Goal: Transaction & Acquisition: Subscribe to service/newsletter

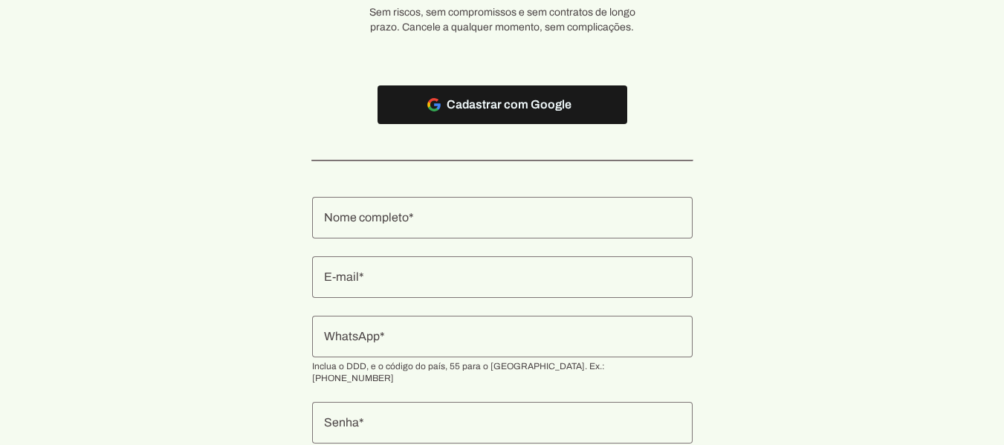
scroll to position [198, 0]
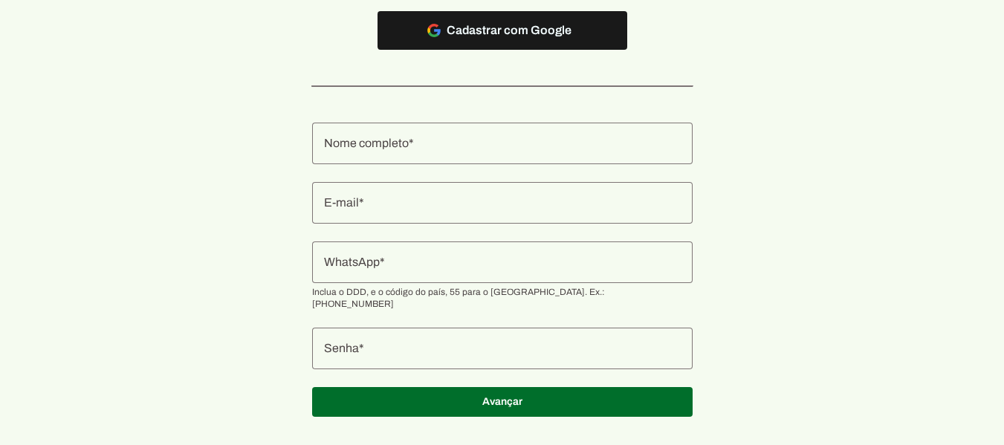
click at [409, 145] on input "Nome completo" at bounding box center [502, 143] width 357 height 18
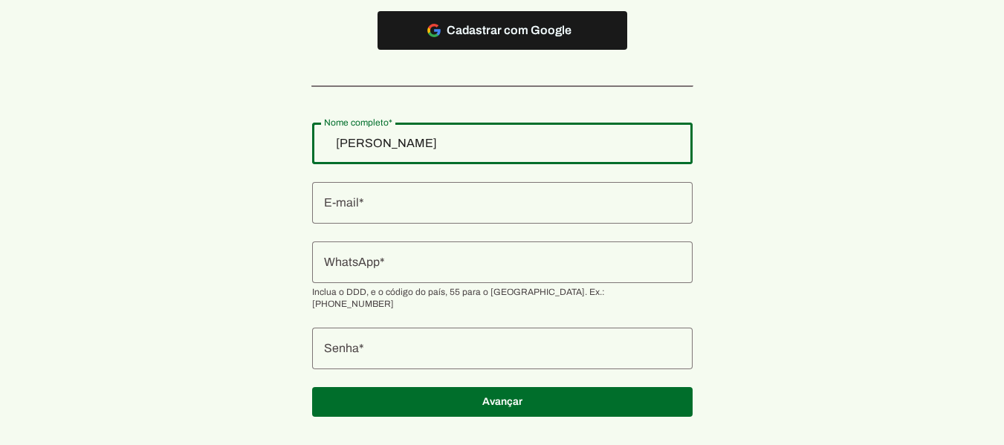
type input "[PERSON_NAME]"
type md-outlined-text-field "[PERSON_NAME]"
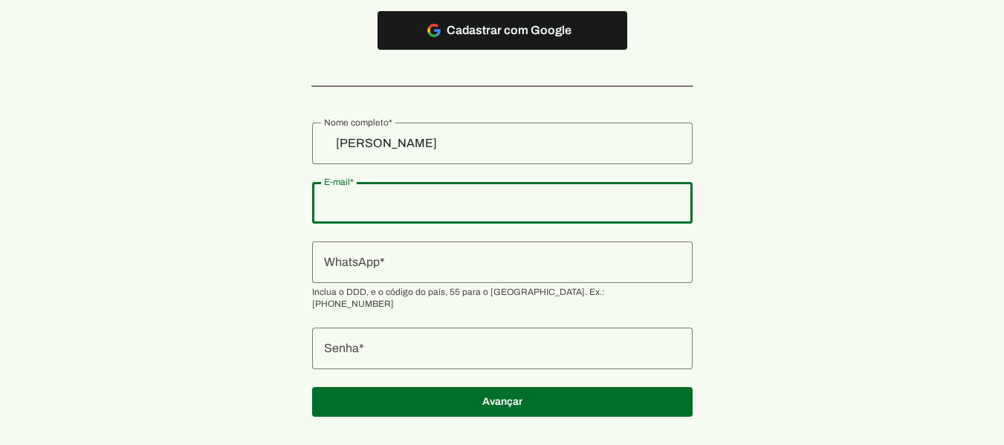
click at [409, 217] on div at bounding box center [502, 203] width 380 height 42
type input "[EMAIL_ADDRESS][DOMAIN_NAME]"
type md-outlined-text-field "[EMAIL_ADDRESS][DOMAIN_NAME]"
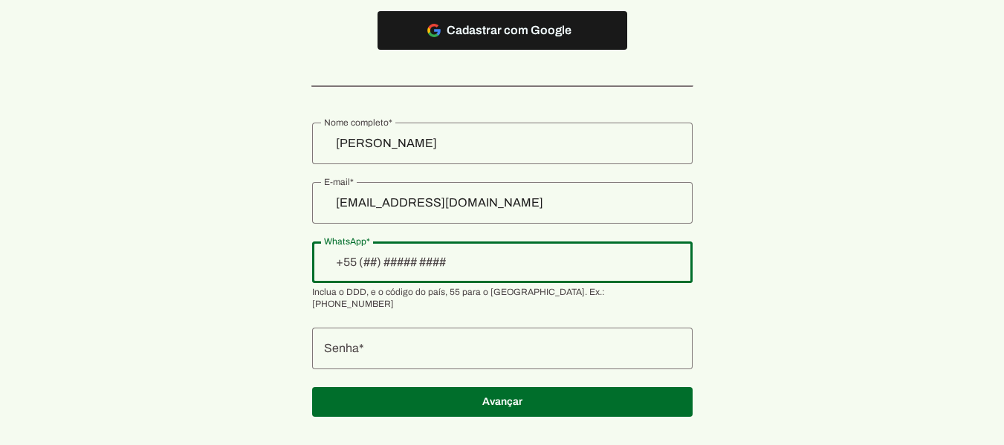
click at [473, 276] on div at bounding box center [502, 262] width 380 height 42
type input "[PHONE_NUMBER]"
type md-outlined-text-field "[PHONE_NUMBER]"
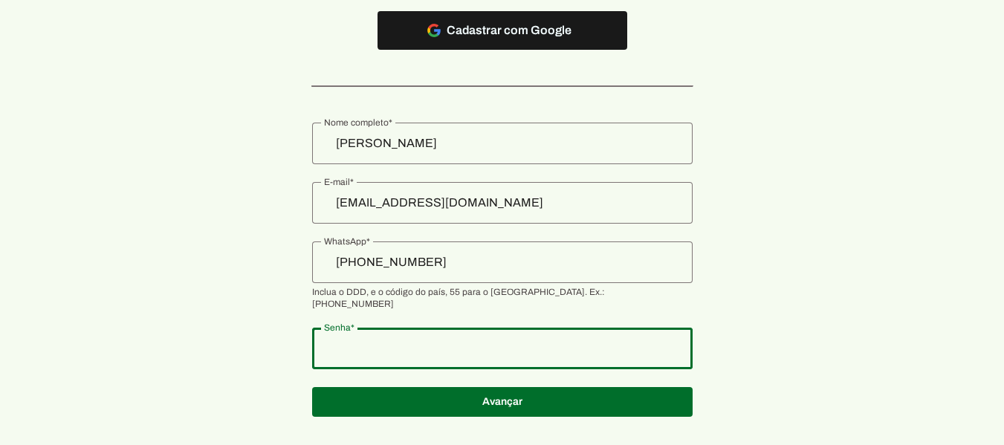
type md-outlined-text-field "mcp85245685"
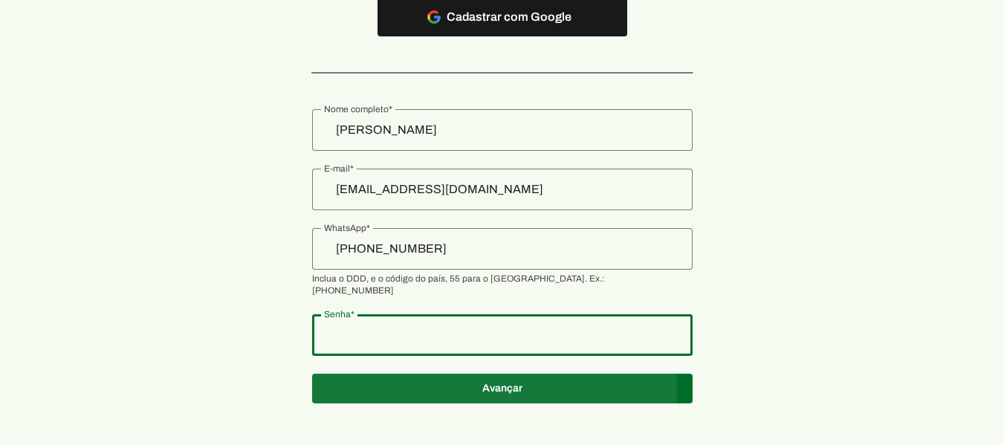
click at [500, 385] on span at bounding box center [502, 389] width 380 height 36
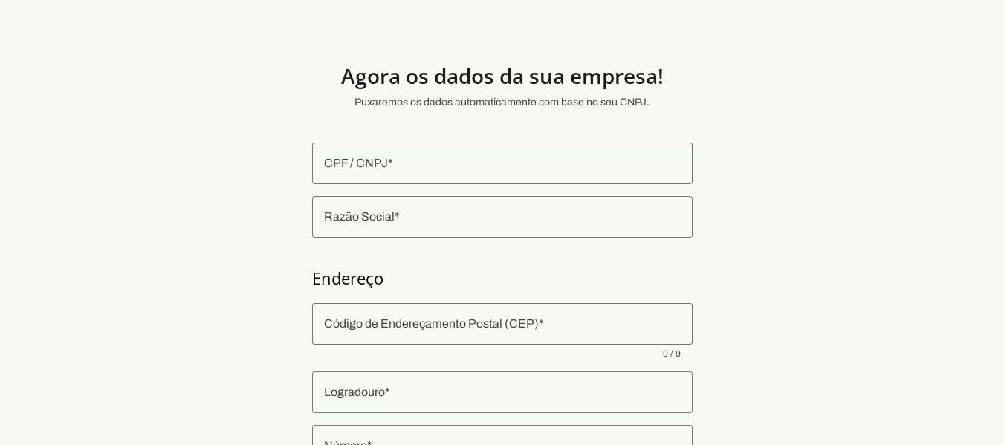
click at [406, 167] on input "CPF / CNPJ" at bounding box center [502, 164] width 357 height 18
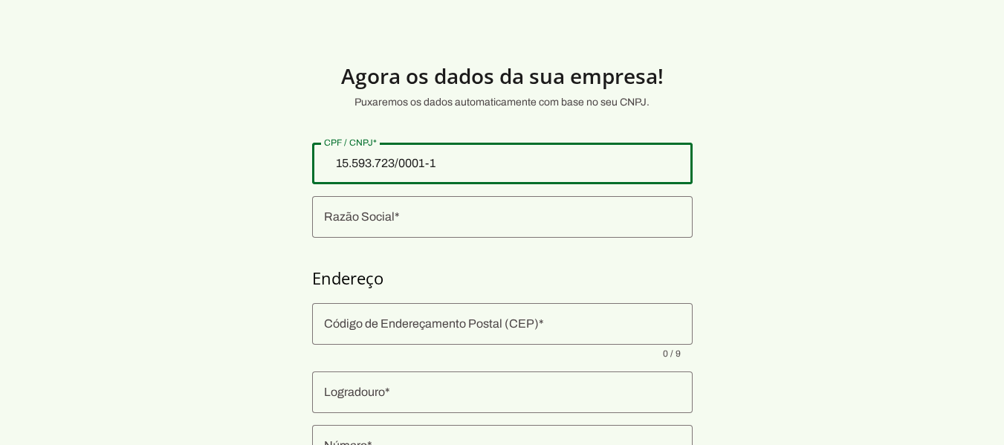
type input "15.593.723/0001-19"
type md-outlined-text-field "15.593.723/0001-19"
click at [404, 218] on input "Razão Social" at bounding box center [502, 217] width 357 height 18
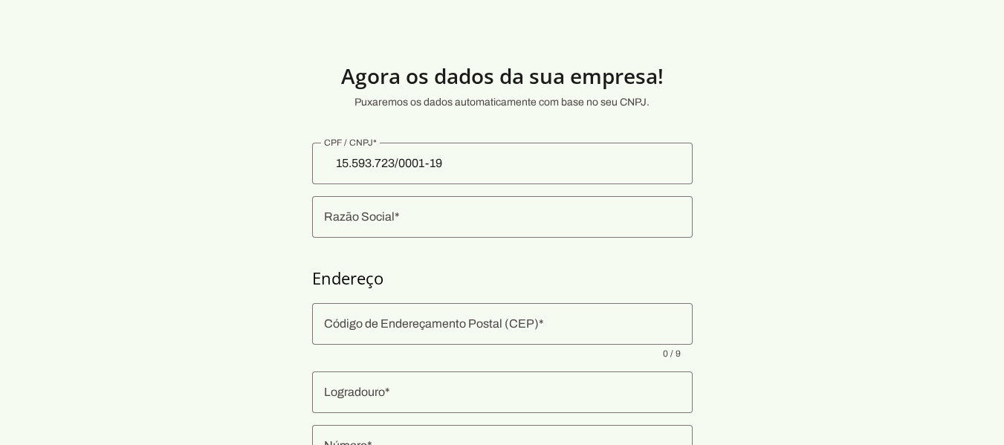
type input "[PERSON_NAME]"
type input "[GEOGRAPHIC_DATA]"
type input "2005"
type input "Centro"
type input "Ipanema"
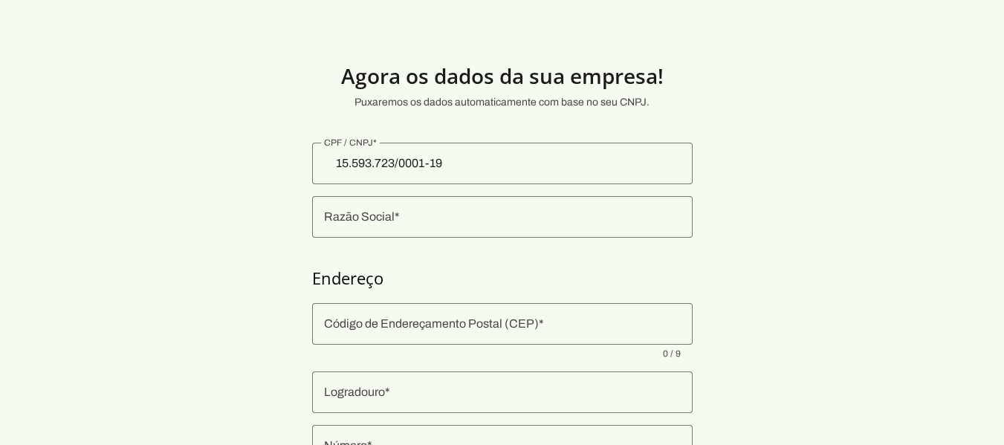
type input "MG"
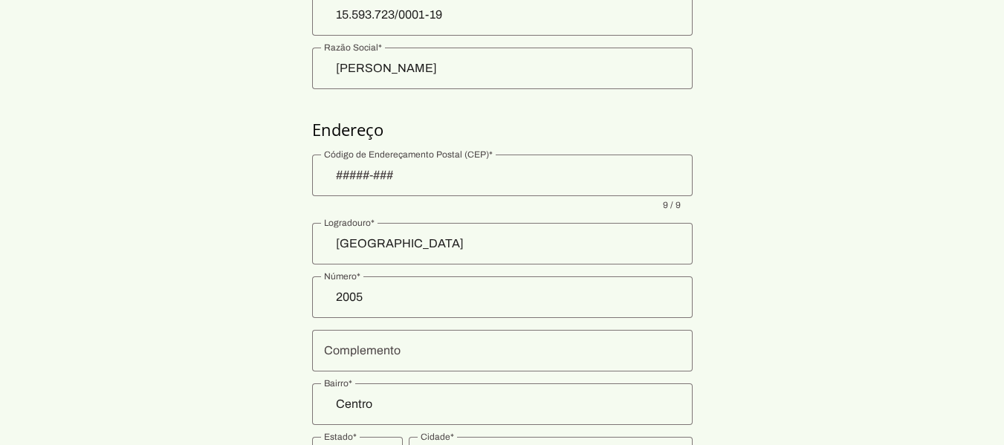
scroll to position [223, 0]
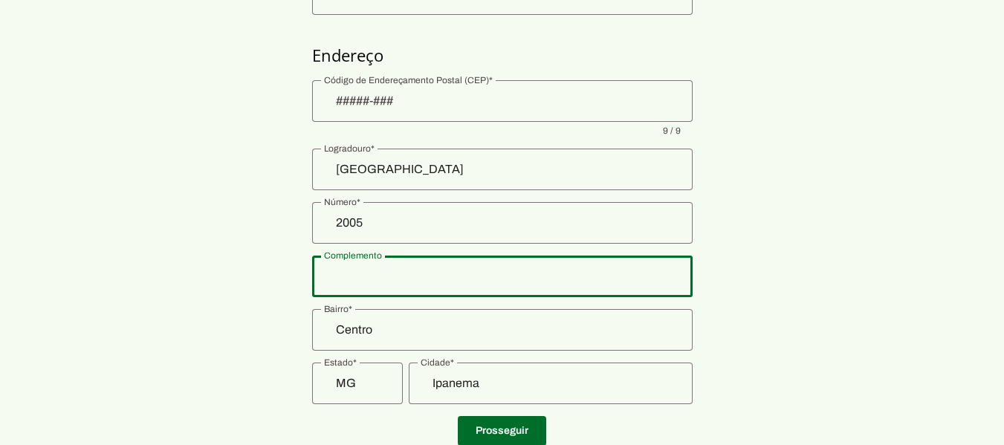
click at [380, 277] on input "Complemento" at bounding box center [502, 276] width 357 height 18
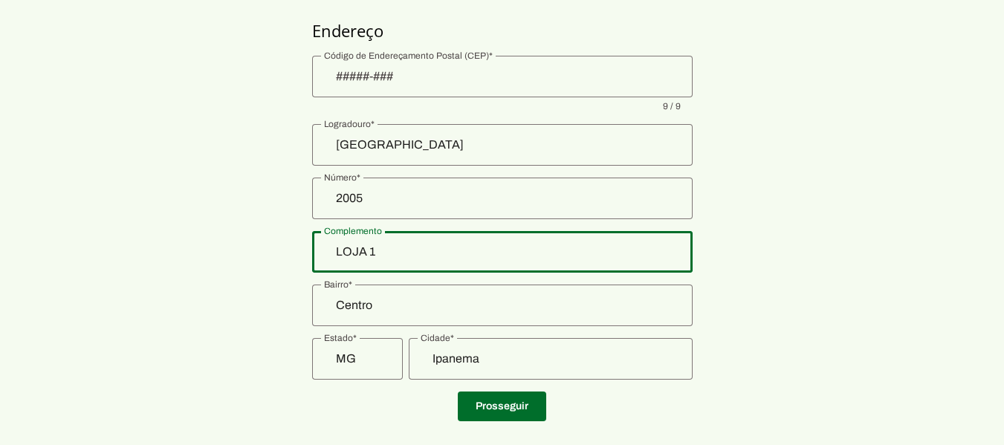
scroll to position [271, 0]
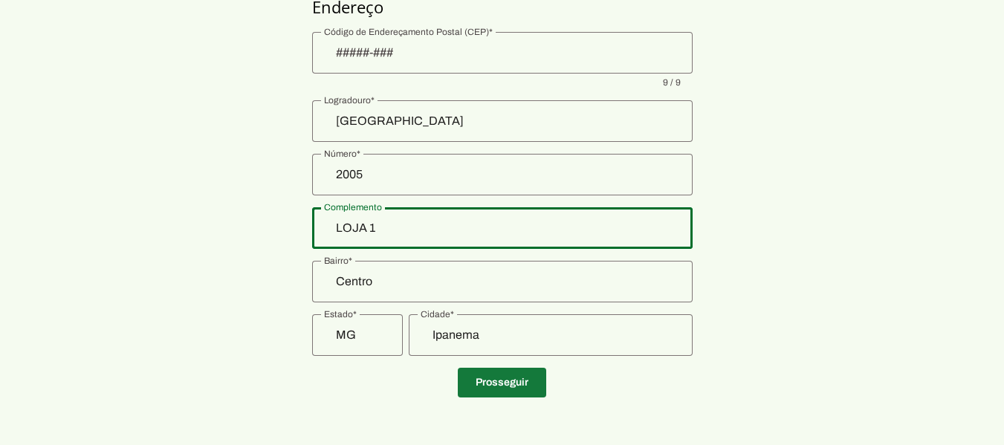
type input "LOJA 1"
type md-outlined-text-field "LOJA 1"
click at [519, 386] on span at bounding box center [502, 383] width 88 height 36
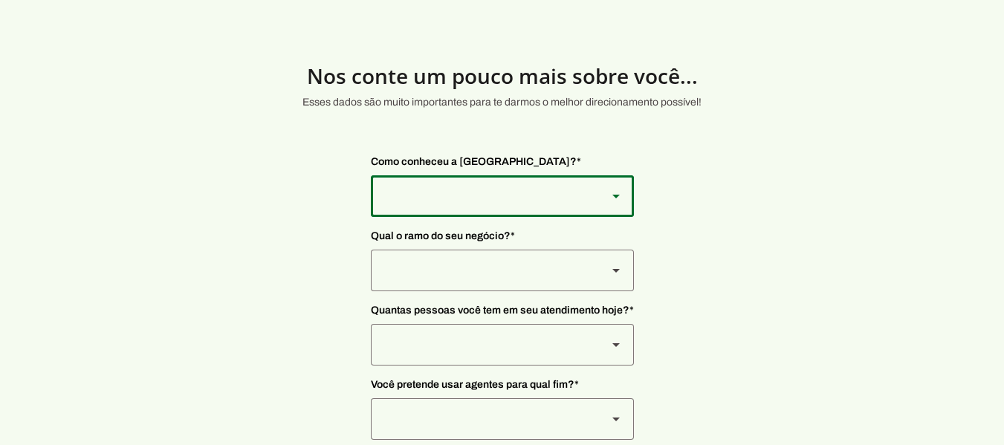
click at [616, 195] on polygon at bounding box center [615, 197] width 7 height 4
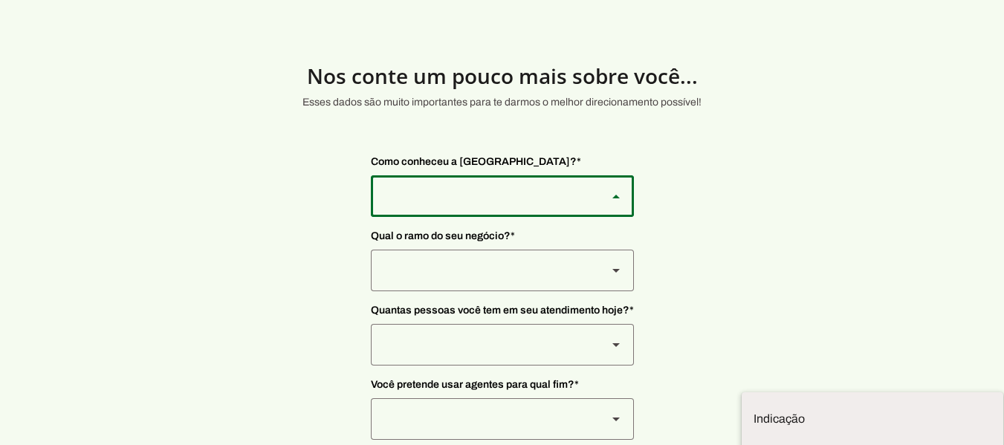
type md-outlined-select "9WSkWP6cpWWKgPH2BWr4"
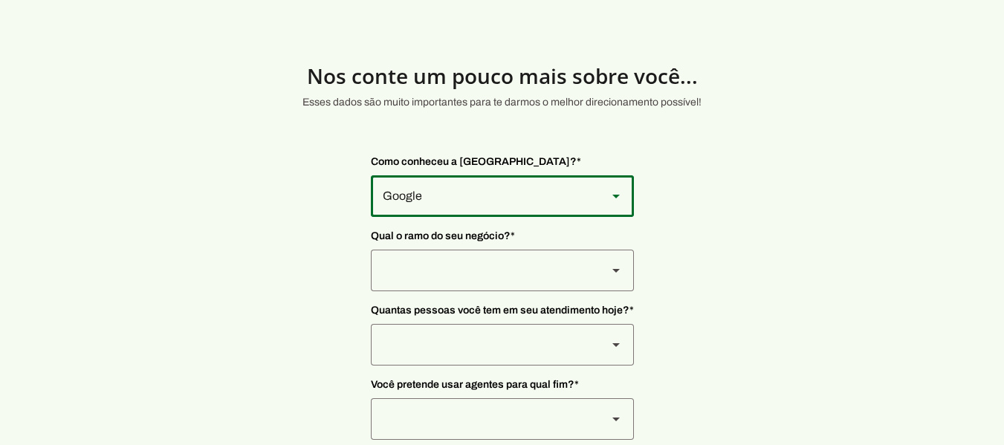
click at [556, 266] on div at bounding box center [483, 271] width 224 height 42
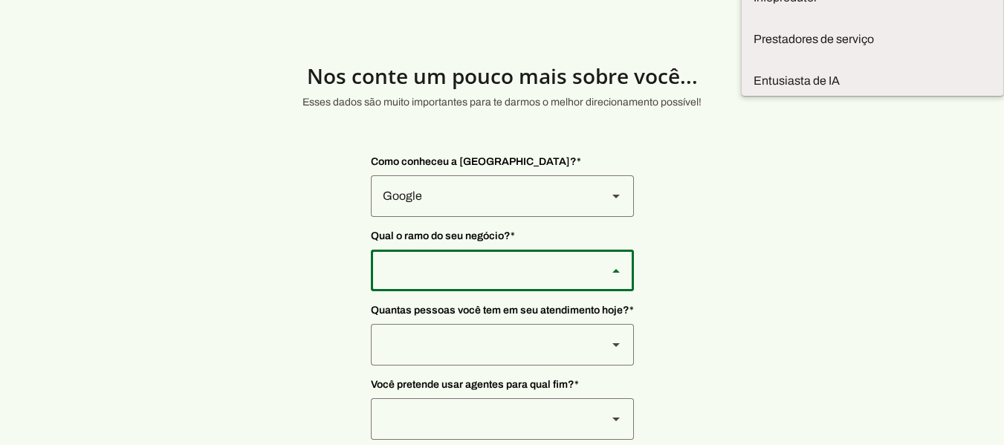
type md-outlined-select "8jF4X7Lv6TKjTeZ7ZbgY"
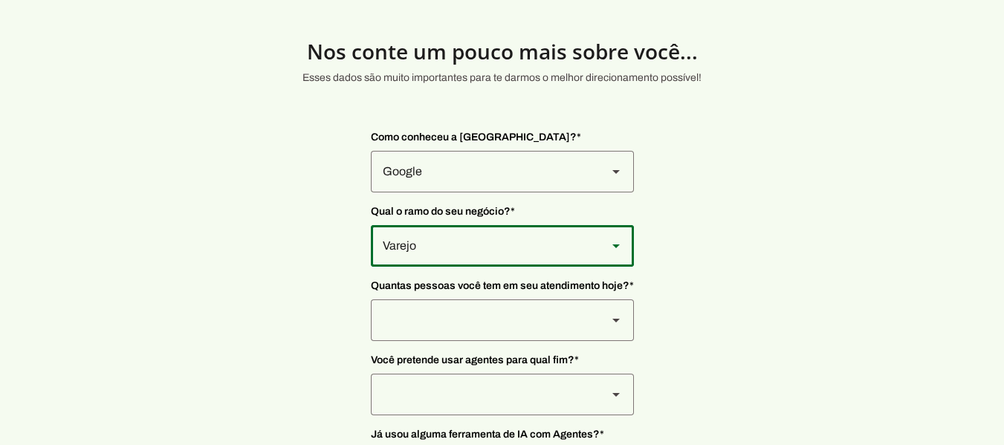
scroll to position [50, 0]
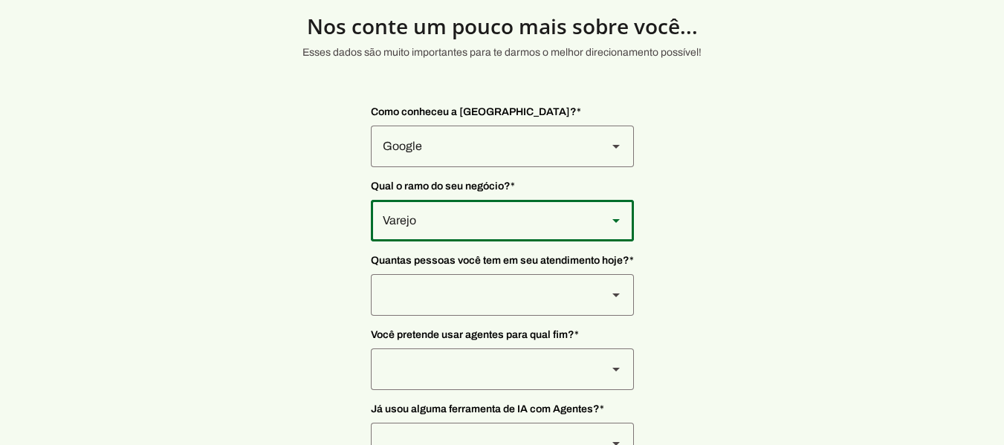
click at [622, 296] on slot at bounding box center [616, 295] width 18 height 18
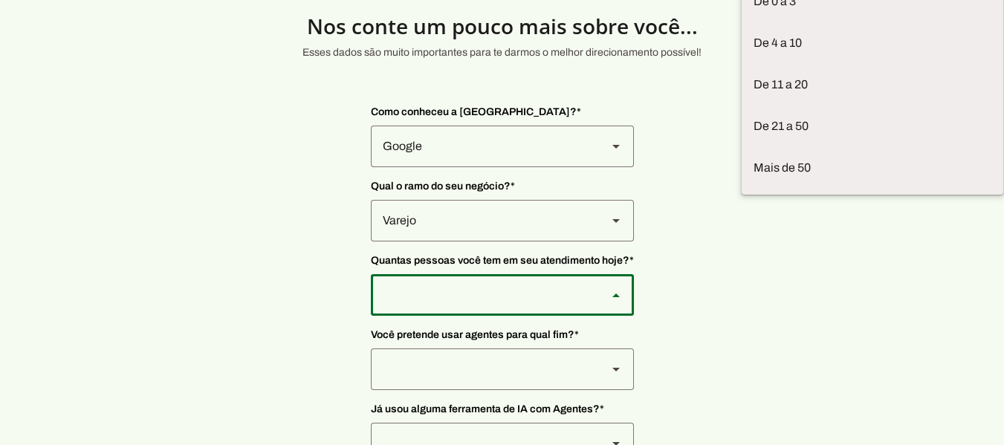
click at [768, 225] on section "Nos [PERSON_NAME] um pouco mais sobre você... Esses dados são muito importantes…" at bounding box center [502, 246] width 1004 height 520
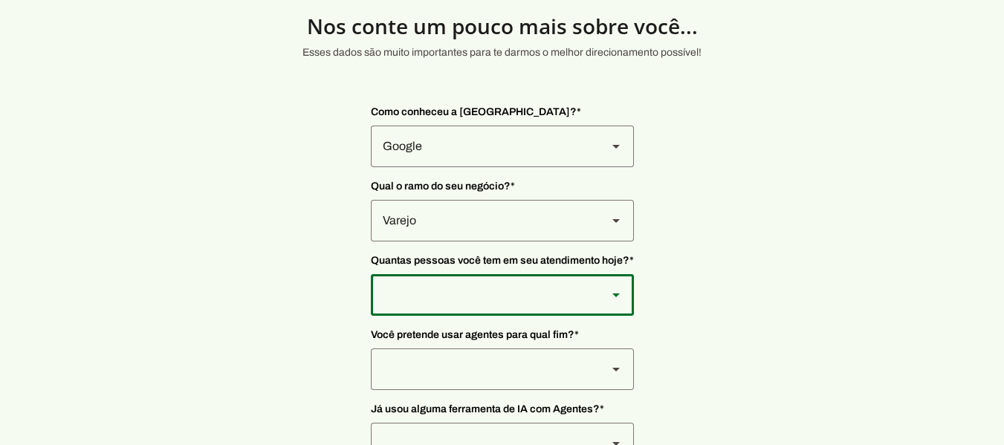
click at [613, 293] on icon at bounding box center [615, 295] width 7 height 4
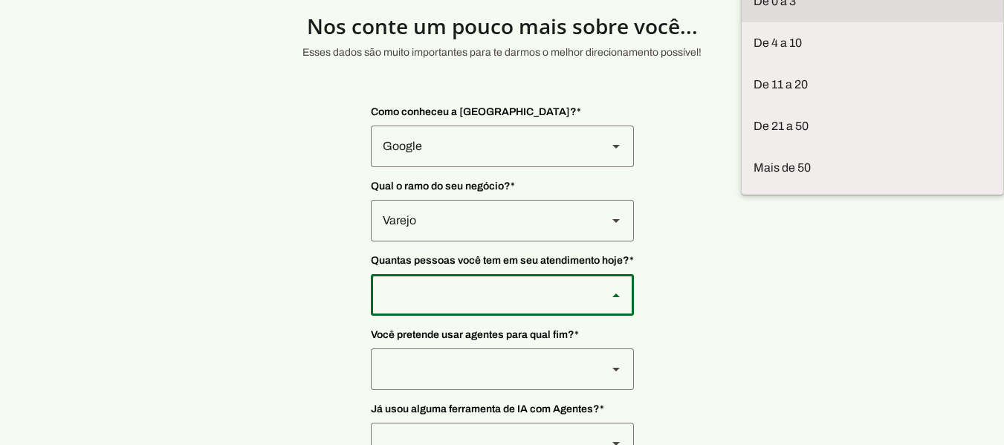
click at [753, 10] on slot at bounding box center [872, 2] width 238 height 18
type md-outlined-select "yHmeUixsC5IlBgFUkJwN"
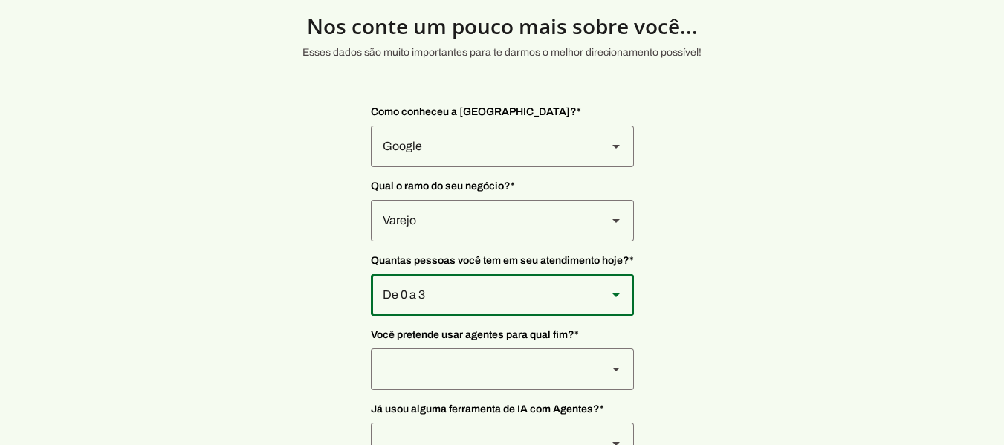
scroll to position [146, 0]
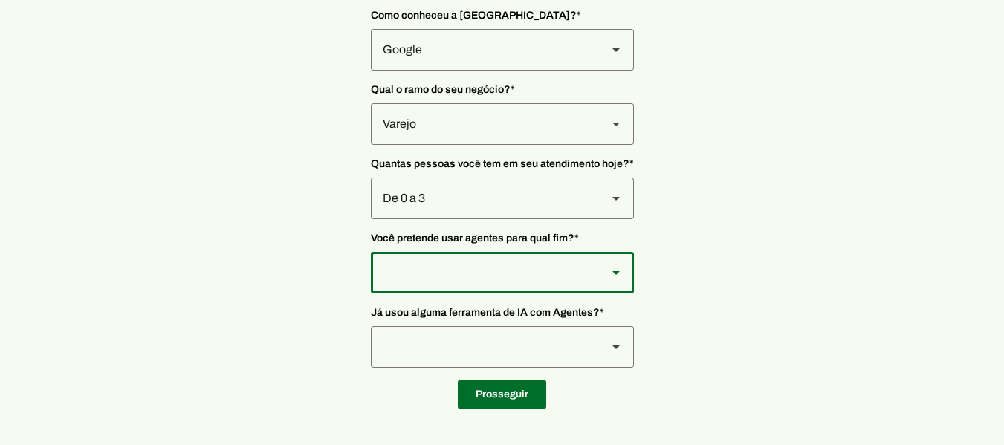
click at [613, 273] on icon at bounding box center [615, 273] width 7 height 4
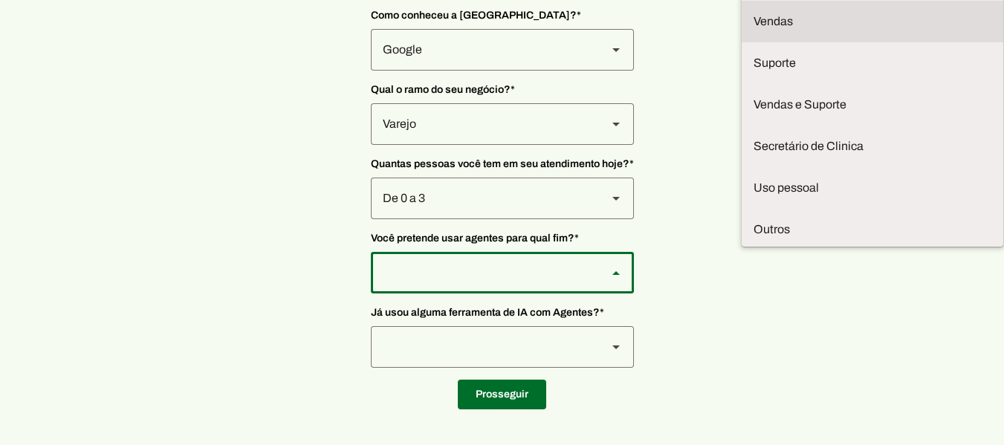
click at [0, 0] on slot "Vendas" at bounding box center [0, 0] width 0 height 0
type md-outlined-select "F7ie3OCOKWbmhu0VXrjC"
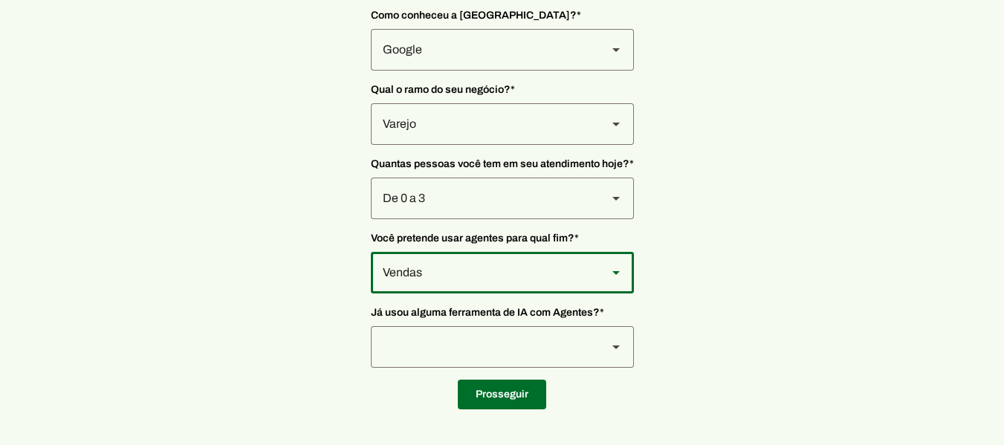
click at [616, 345] on icon at bounding box center [615, 347] width 7 height 4
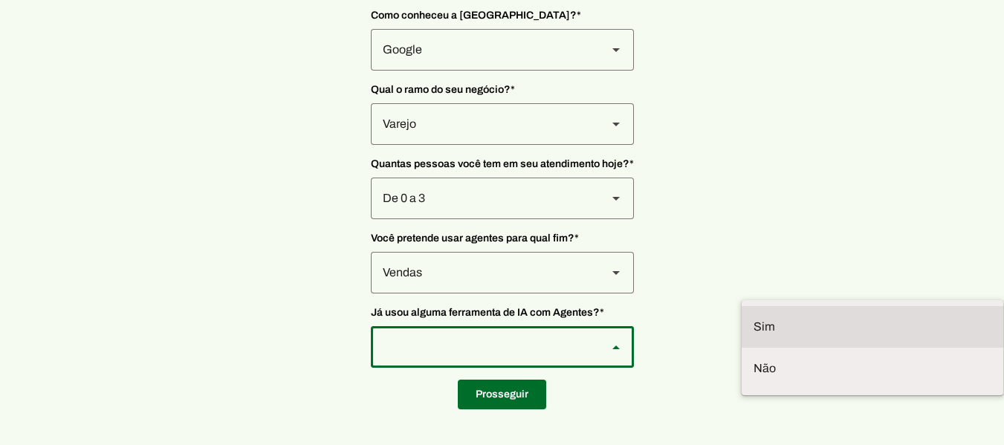
click at [753, 318] on slot at bounding box center [872, 327] width 238 height 18
type md-outlined-select "VW4vzTVOoC6mj29ueI2H"
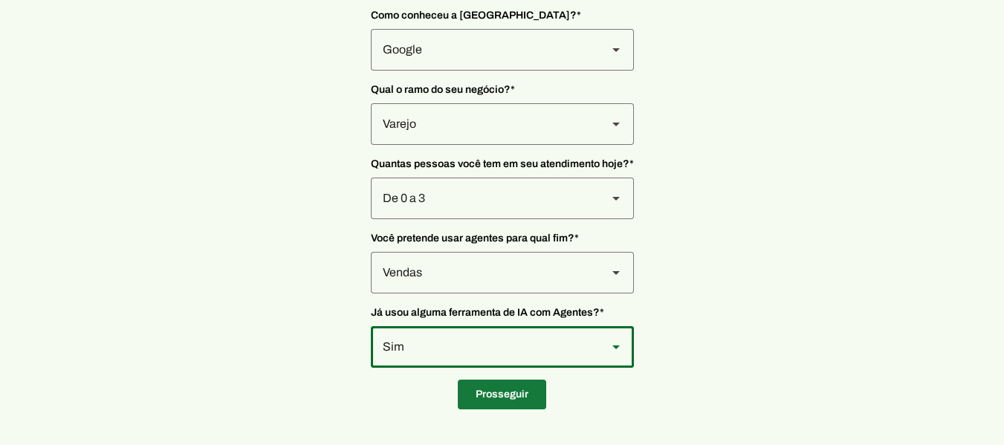
click at [519, 388] on span at bounding box center [502, 395] width 88 height 36
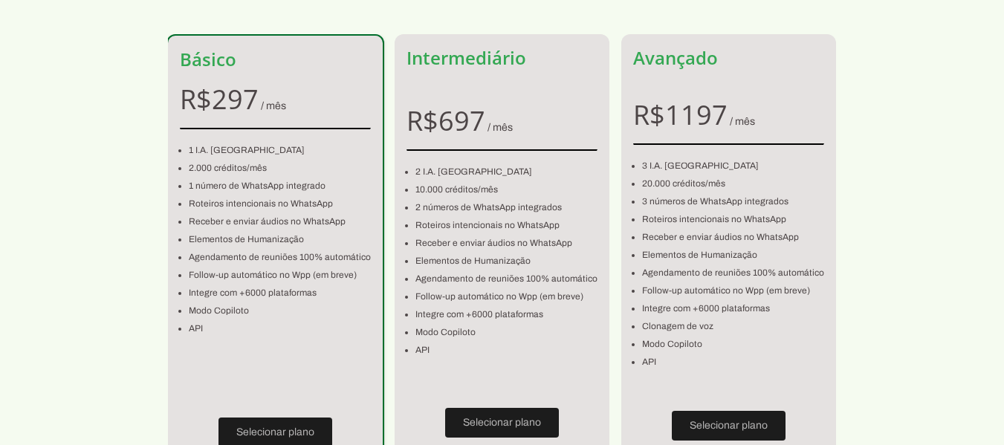
scroll to position [133, 0]
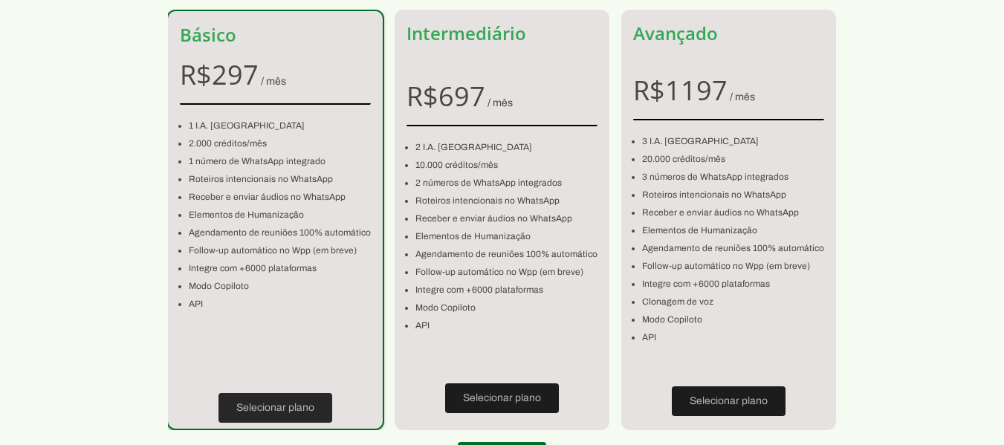
click at [296, 396] on span at bounding box center [275, 408] width 114 height 36
type input "[GEOGRAPHIC_DATA]"
type input "2005"
type input "LOJA 1"
type input "Centro"
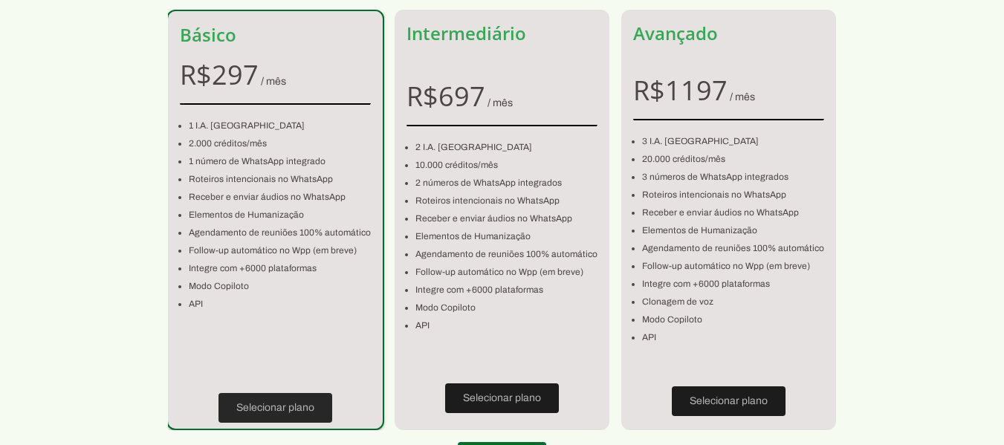
type input "Ipanema"
type input "MG"
type input "[PHONE_NUMBER]"
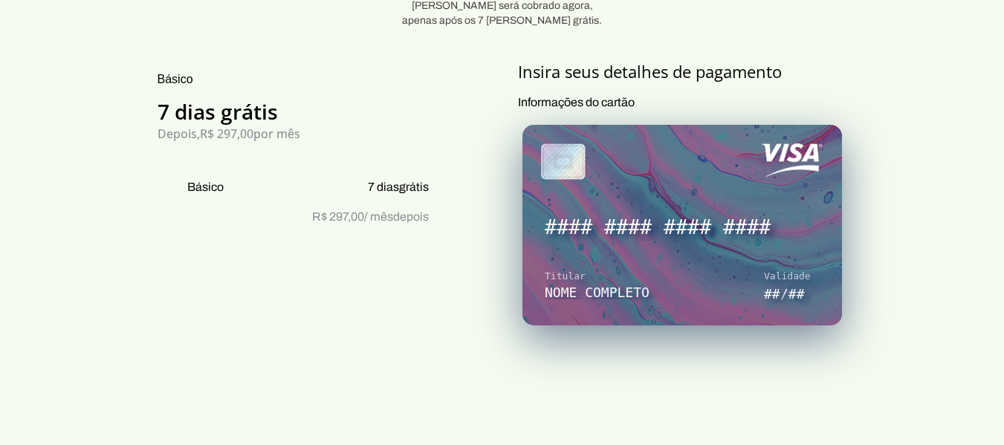
scroll to position [34, 0]
